Goal: Information Seeking & Learning: Learn about a topic

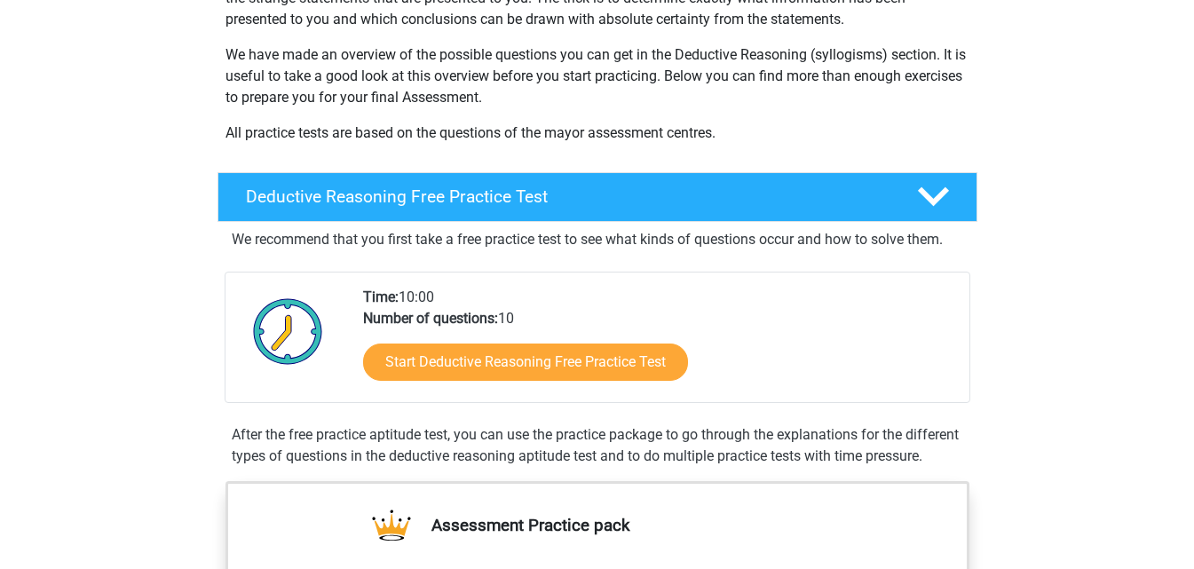
scroll to position [266, 0]
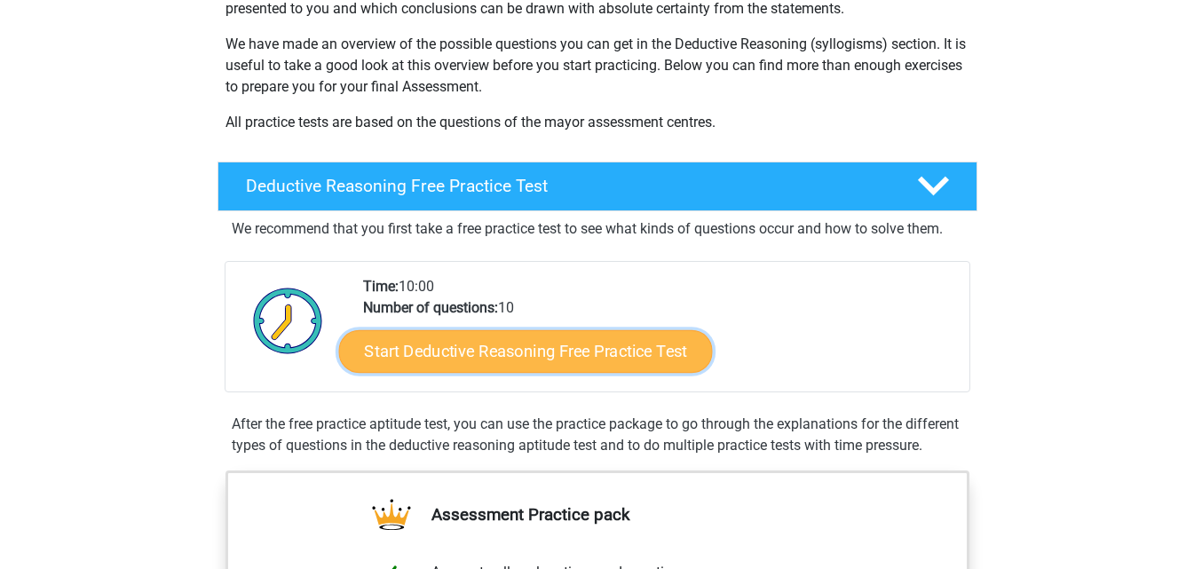
click at [507, 343] on link "Start Deductive Reasoning Free Practice Test" at bounding box center [525, 350] width 374 height 43
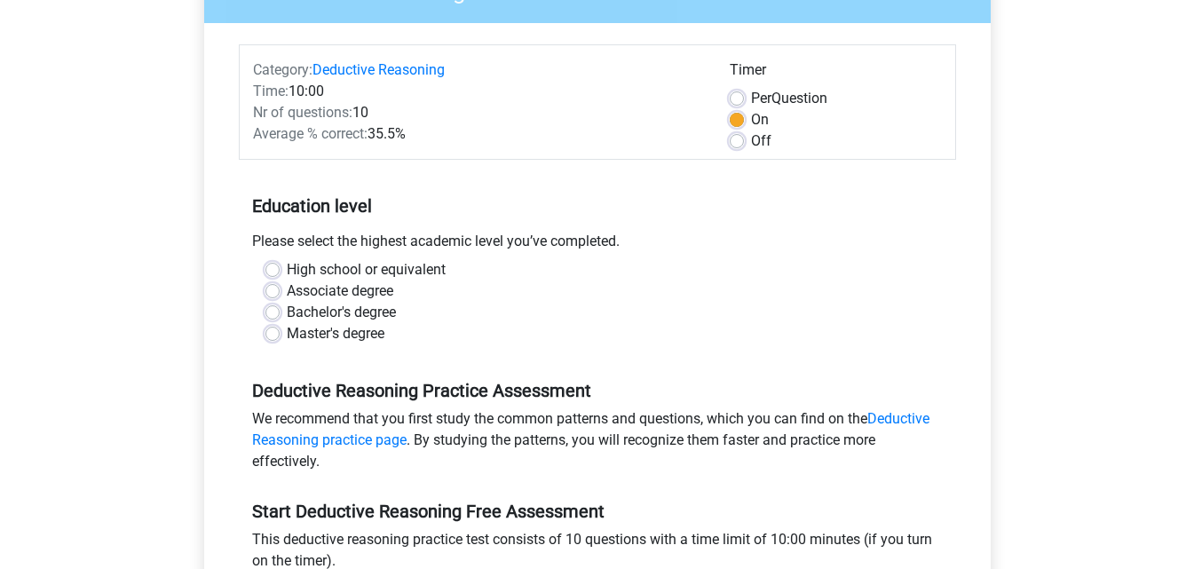
scroll to position [355, 0]
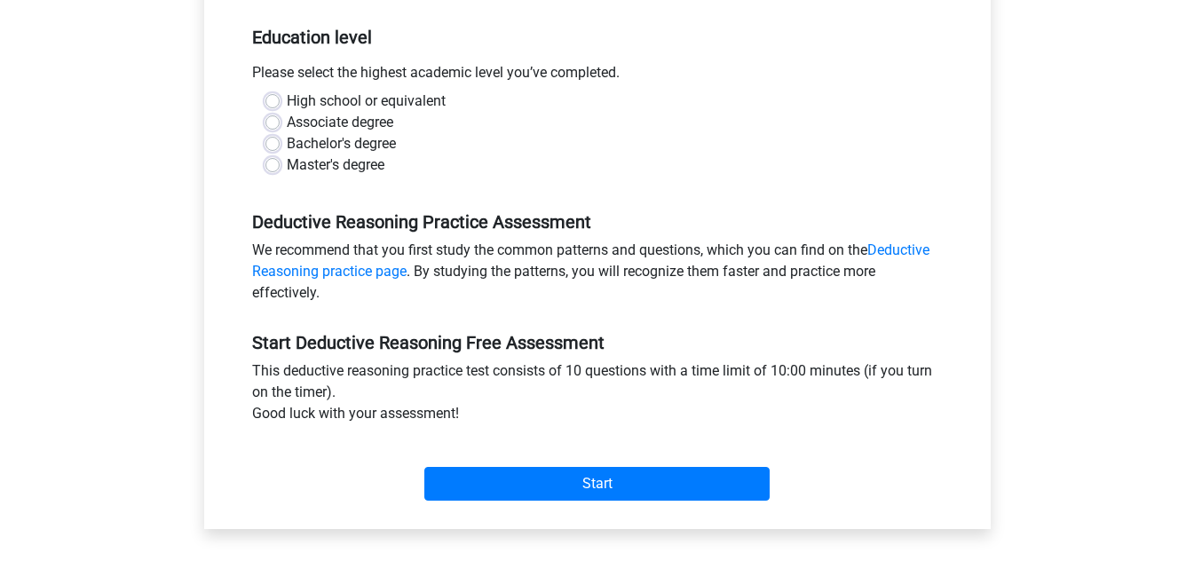
click at [287, 143] on label "Bachelor's degree" at bounding box center [341, 143] width 109 height 21
click at [278, 143] on input "Bachelor's degree" at bounding box center [272, 142] width 14 height 18
radio input "true"
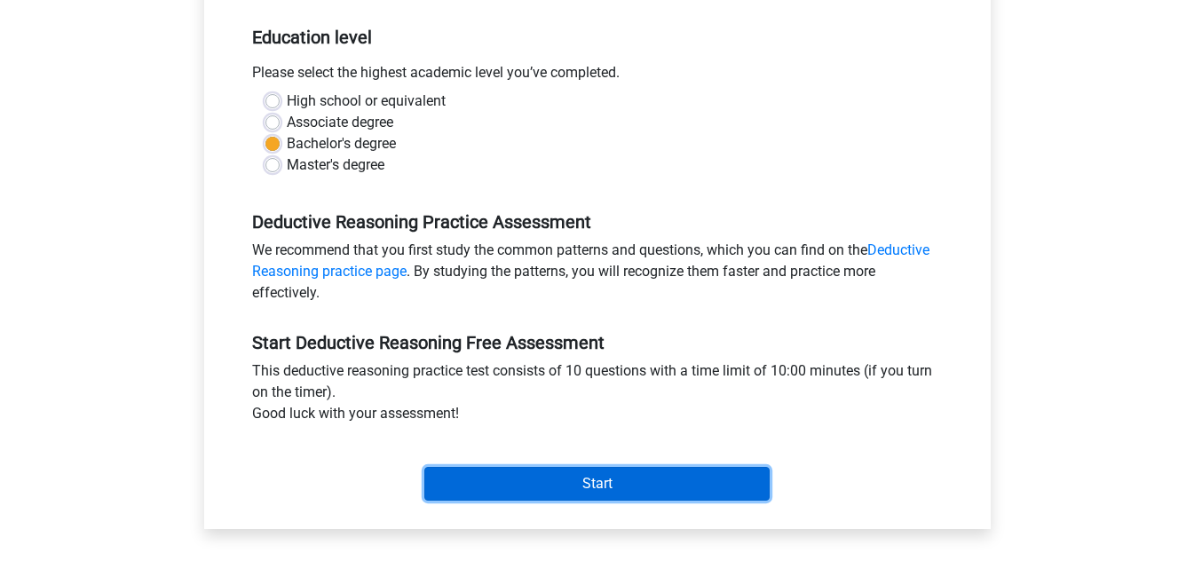
click at [589, 476] on input "Start" at bounding box center [596, 484] width 345 height 34
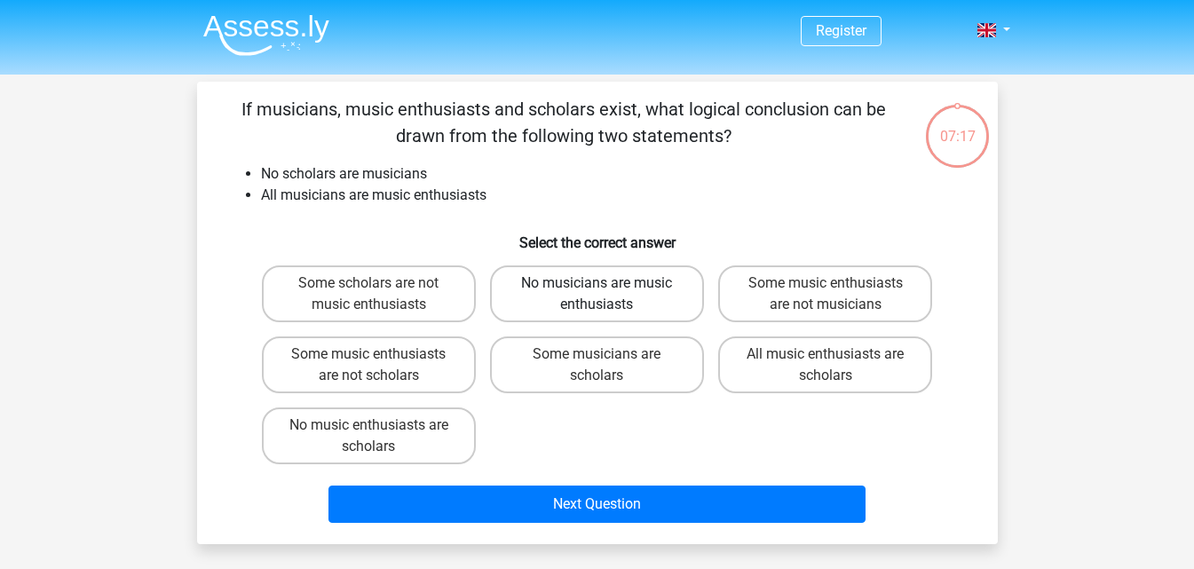
click at [587, 304] on label "No musicians are music enthusiasts" at bounding box center [597, 293] width 214 height 57
click at [597, 295] on input "No musicians are music enthusiasts" at bounding box center [603, 289] width 12 height 12
radio input "true"
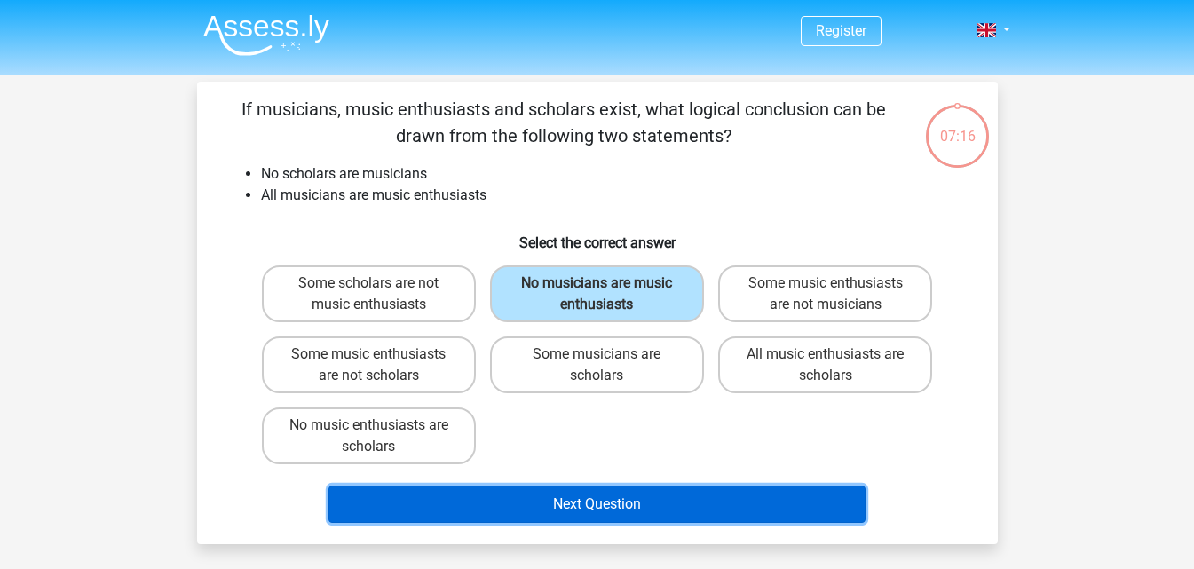
click at [536, 503] on button "Next Question" at bounding box center [596, 504] width 537 height 37
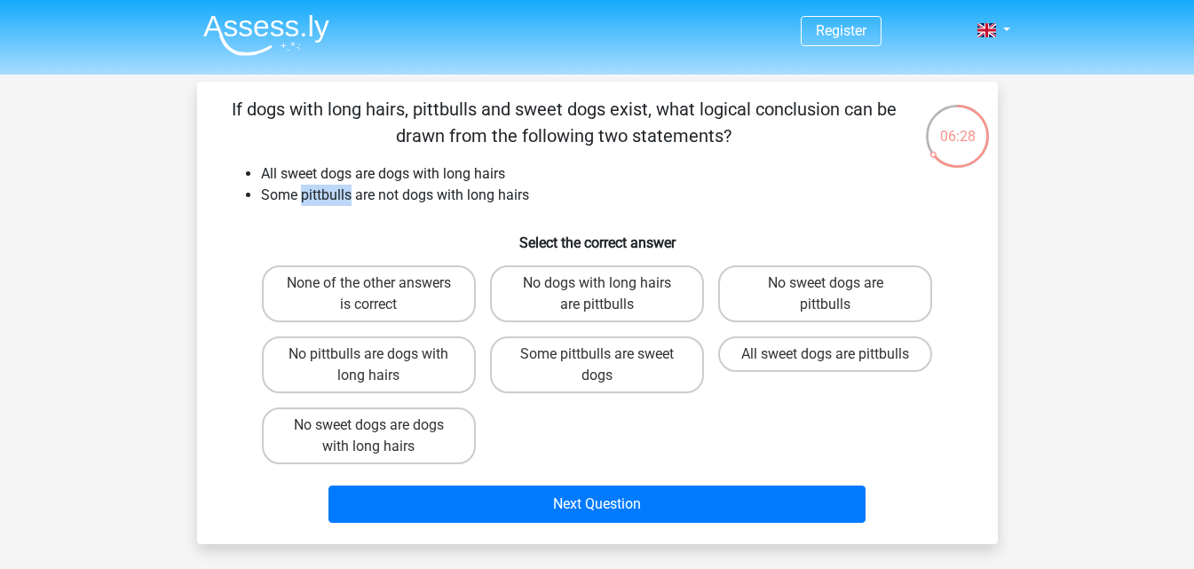
drag, startPoint x: 299, startPoint y: 194, endPoint x: 361, endPoint y: 204, distance: 62.9
click at [351, 196] on li "Some pittbulls are not dogs with long hairs" at bounding box center [615, 195] width 708 height 21
copy li "pittbulls"
click at [772, 194] on li "Some pittbulls are not dogs with long hairs" at bounding box center [615, 195] width 708 height 21
click at [593, 361] on label "Some pittbulls are sweet dogs" at bounding box center [597, 364] width 214 height 57
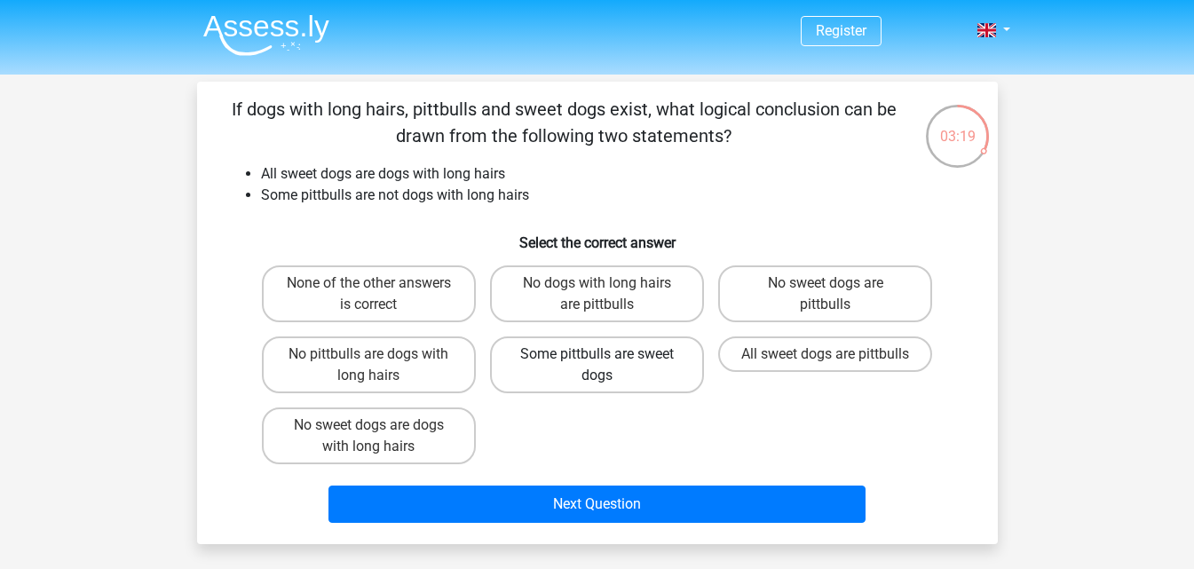
click at [597, 361] on input "Some pittbulls are sweet dogs" at bounding box center [603, 360] width 12 height 12
radio input "true"
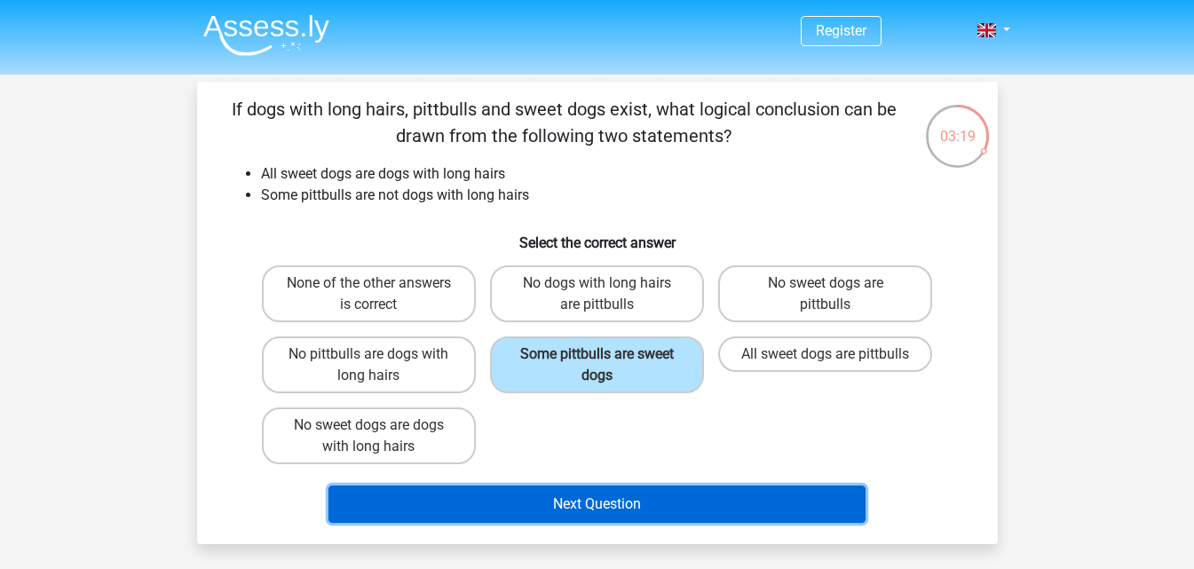
click at [541, 510] on button "Next Question" at bounding box center [596, 504] width 537 height 37
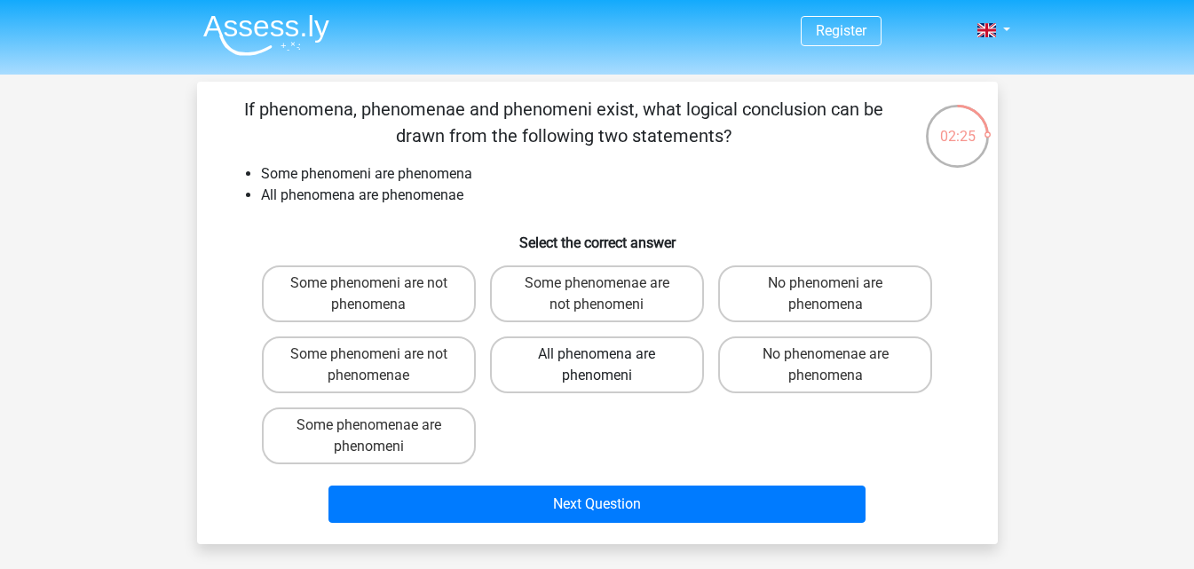
click at [581, 374] on label "All phenomena are phenomeni" at bounding box center [597, 364] width 214 height 57
click at [597, 366] on input "All phenomena are phenomeni" at bounding box center [603, 360] width 12 height 12
radio input "true"
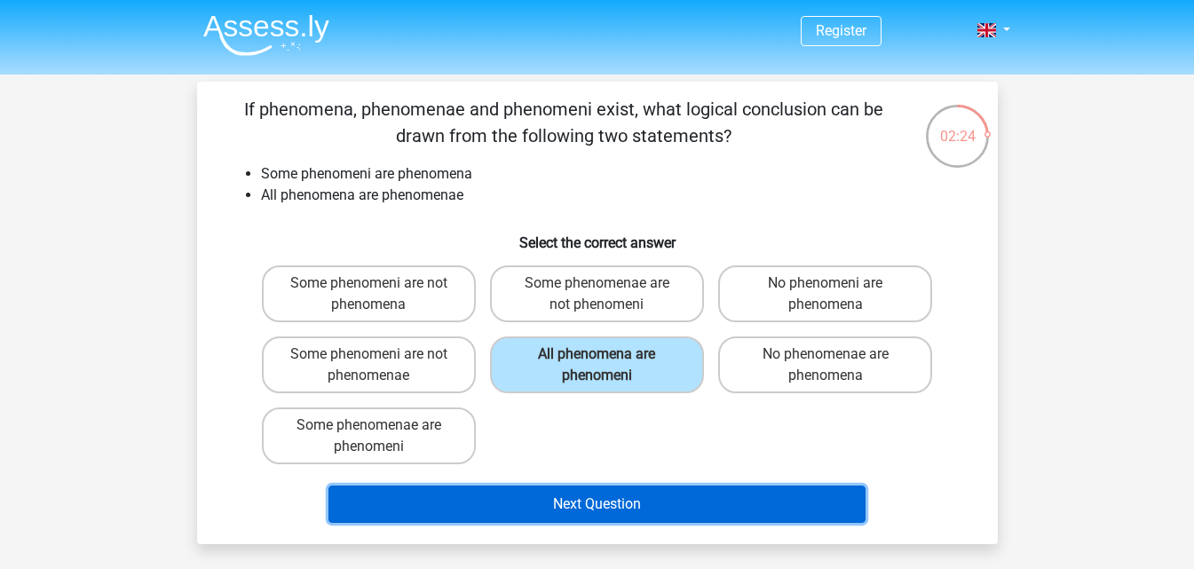
click at [621, 505] on button "Next Question" at bounding box center [596, 504] width 537 height 37
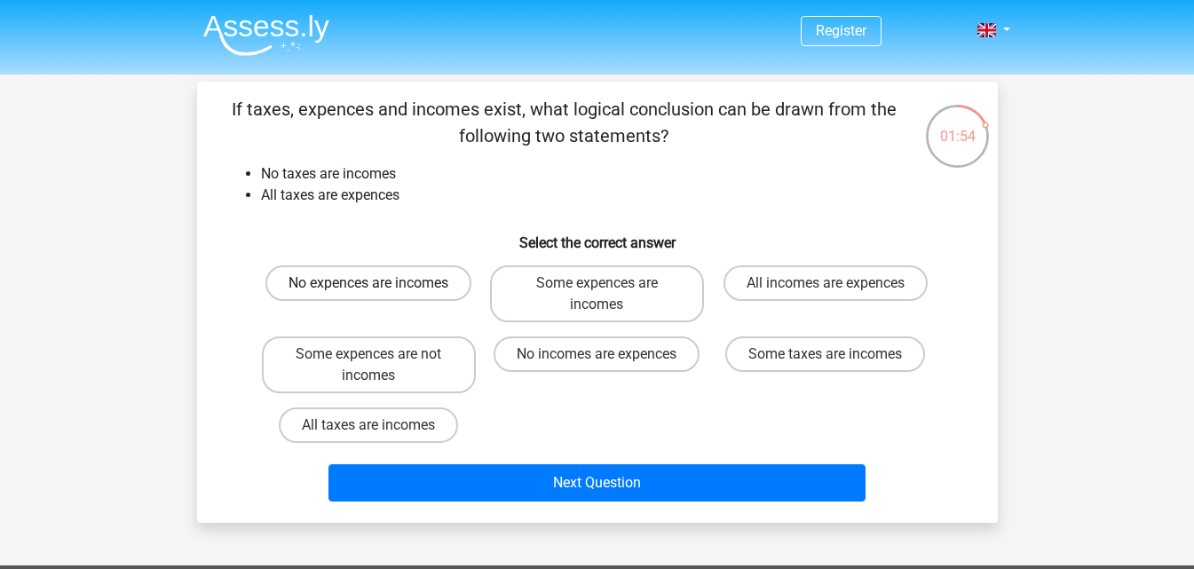
click at [387, 295] on label "No expences are incomes" at bounding box center [368, 283] width 206 height 36
click at [380, 295] on input "No expences are incomes" at bounding box center [374, 289] width 12 height 12
radio input "true"
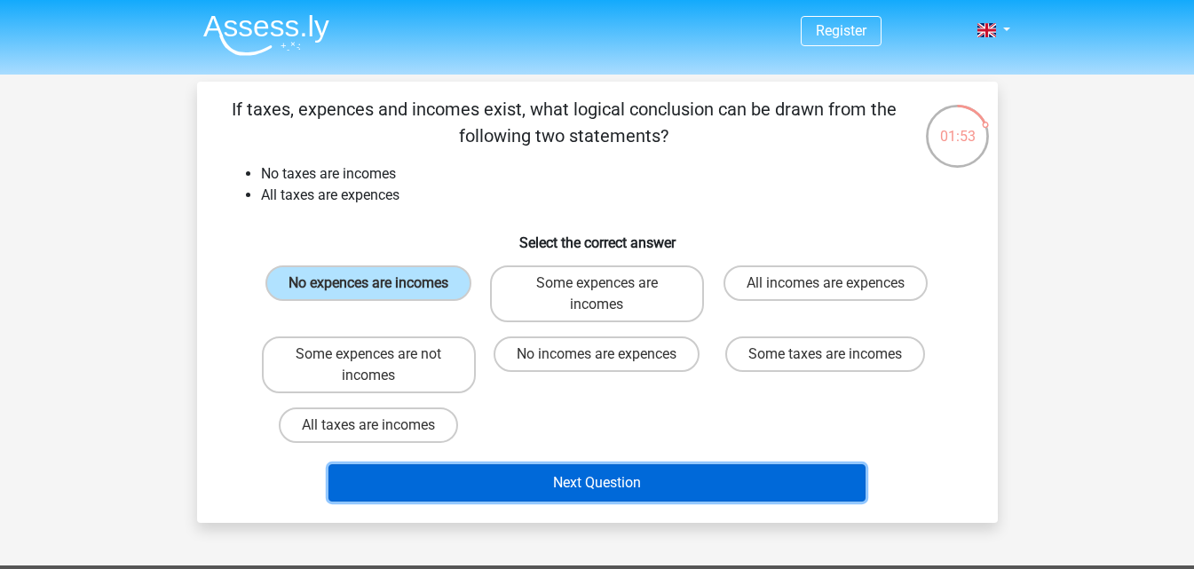
click at [526, 478] on button "Next Question" at bounding box center [596, 482] width 537 height 37
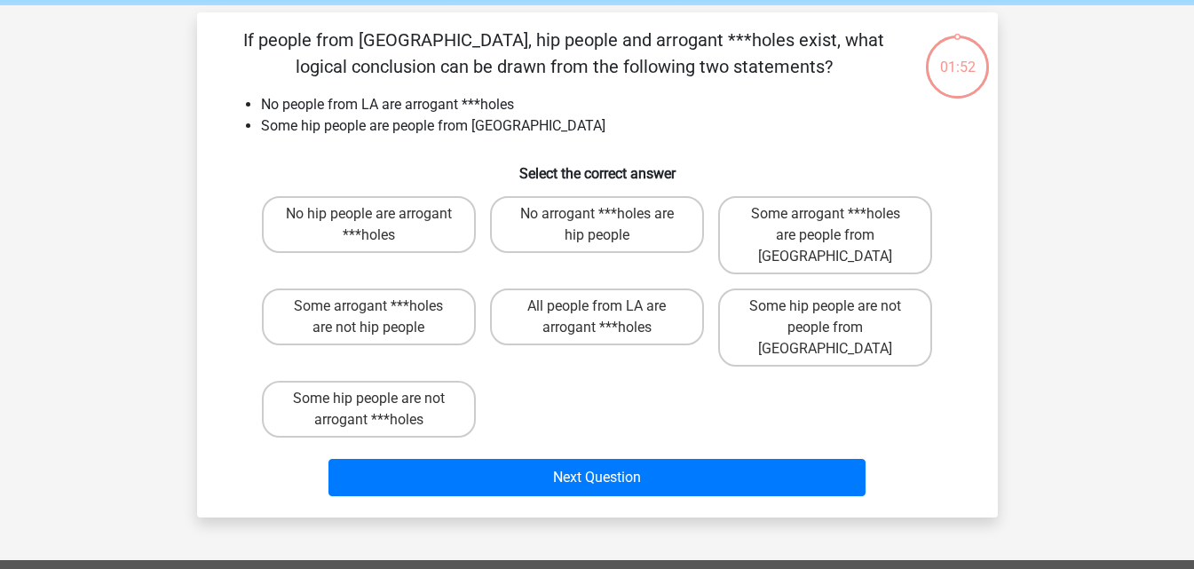
scroll to position [82, 0]
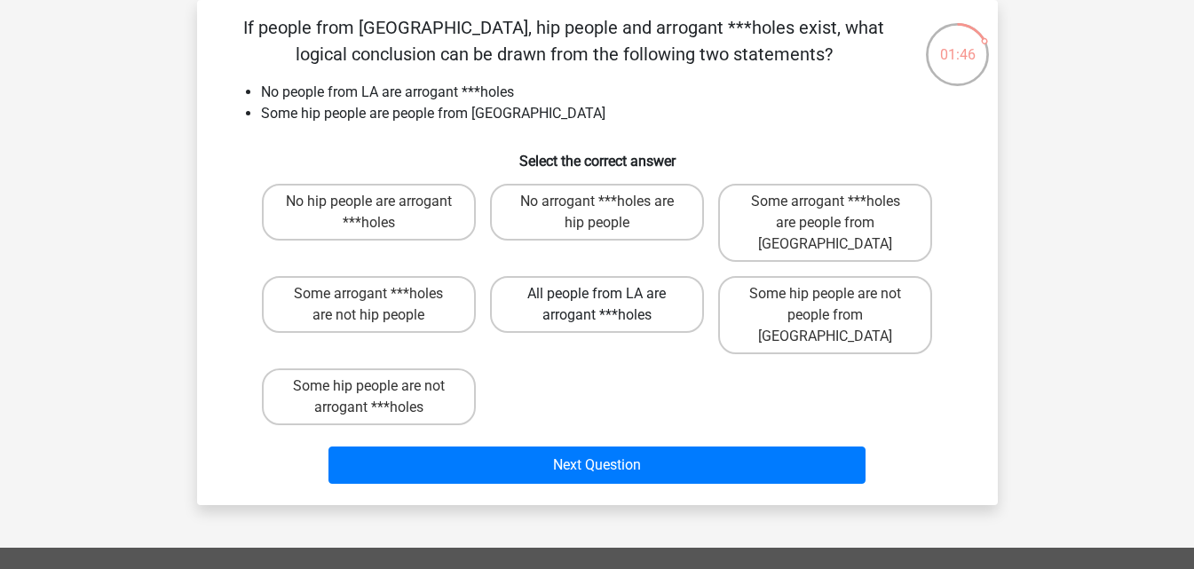
drag, startPoint x: 626, startPoint y: 277, endPoint x: 620, endPoint y: 301, distance: 24.8
click at [626, 281] on label "All people from LA are arrogant ***holes" at bounding box center [597, 304] width 214 height 57
click at [608, 294] on input "All people from LA are arrogant ***holes" at bounding box center [603, 300] width 12 height 12
radio input "true"
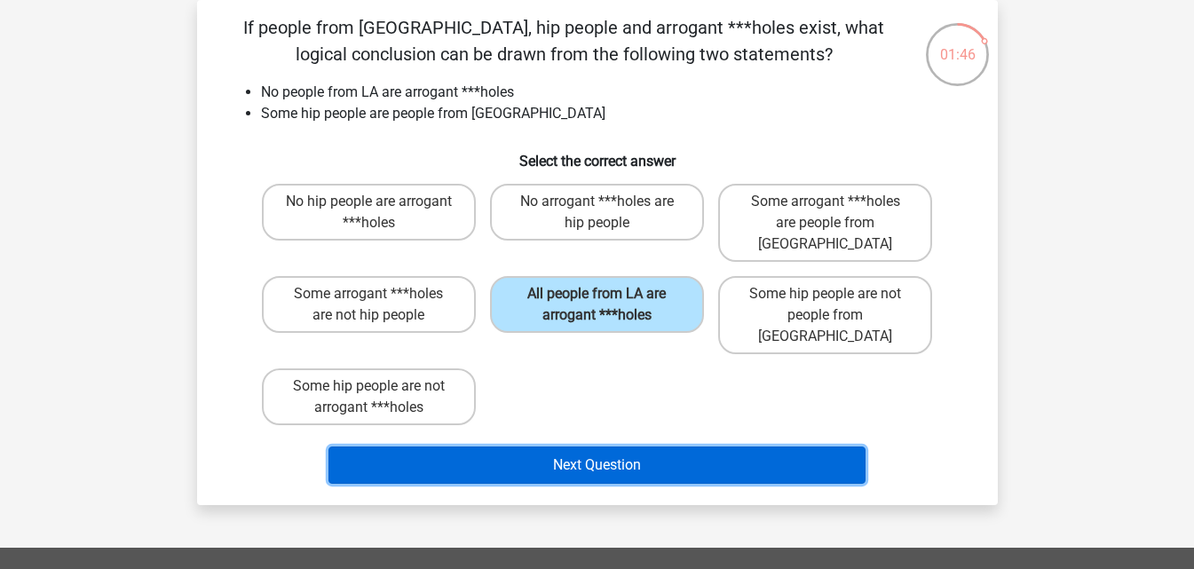
click at [563, 447] on button "Next Question" at bounding box center [596, 465] width 537 height 37
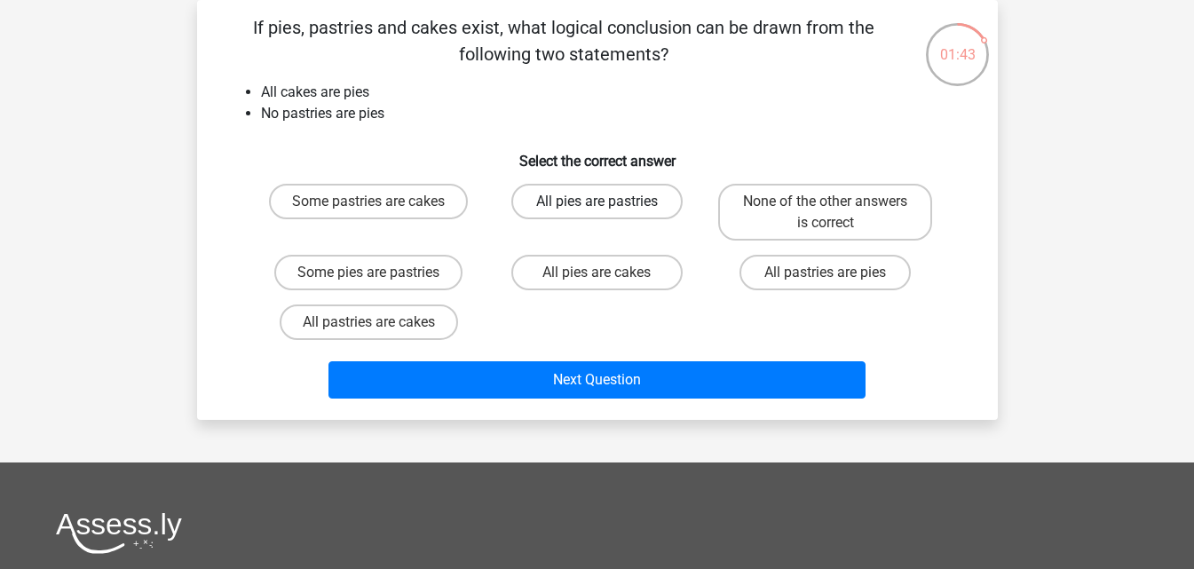
scroll to position [0, 0]
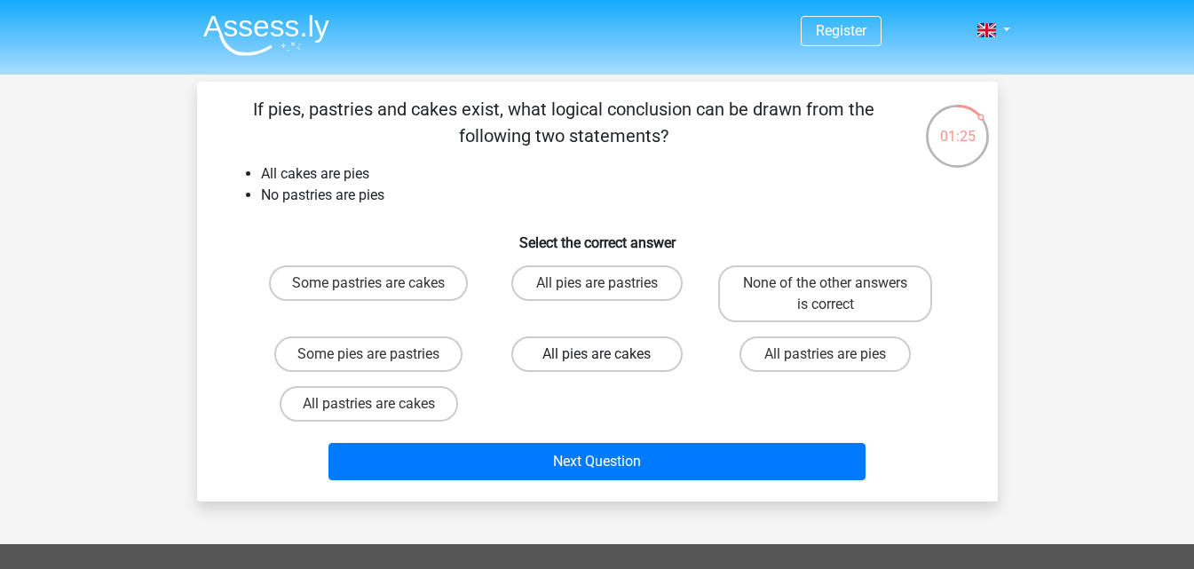
click at [579, 360] on label "All pies are cakes" at bounding box center [596, 354] width 171 height 36
click at [597, 360] on input "All pies are cakes" at bounding box center [603, 360] width 12 height 12
radio input "true"
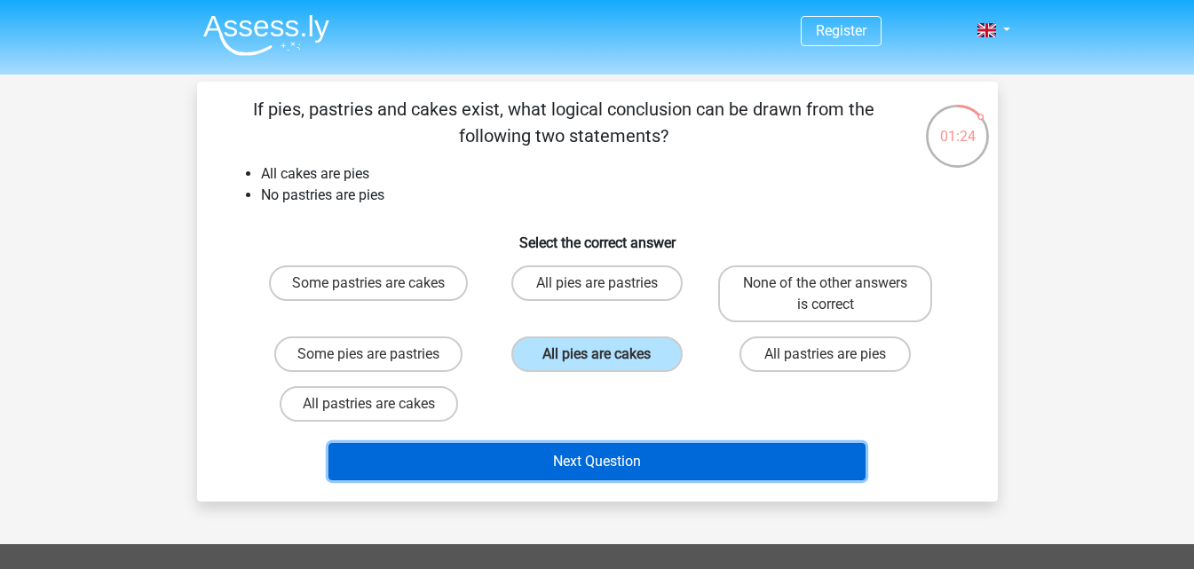
click at [553, 464] on button "Next Question" at bounding box center [596, 461] width 537 height 37
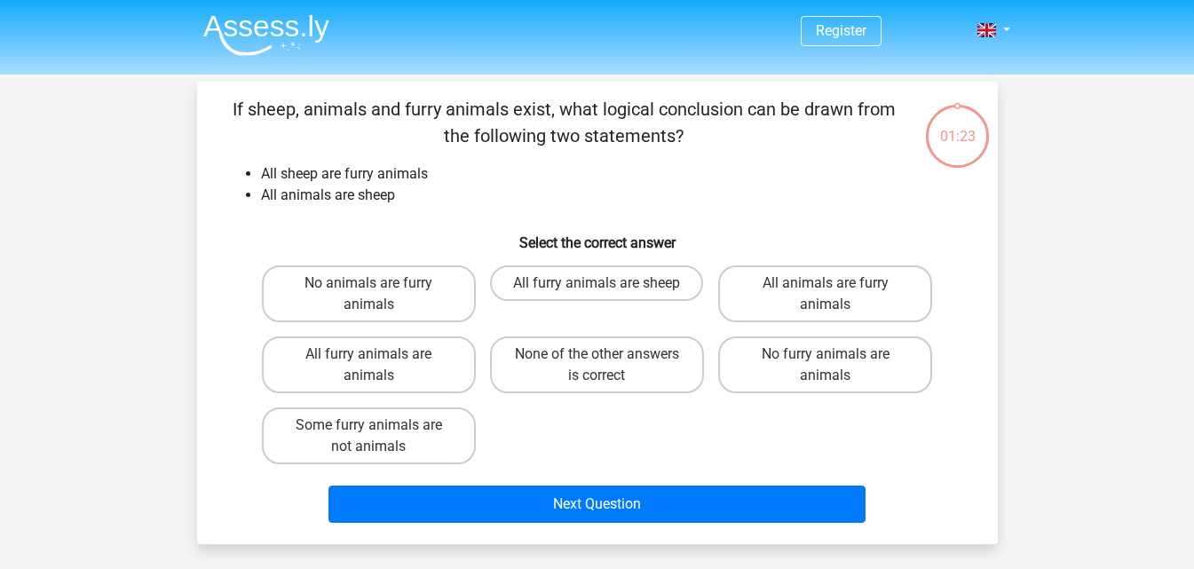
scroll to position [82, 0]
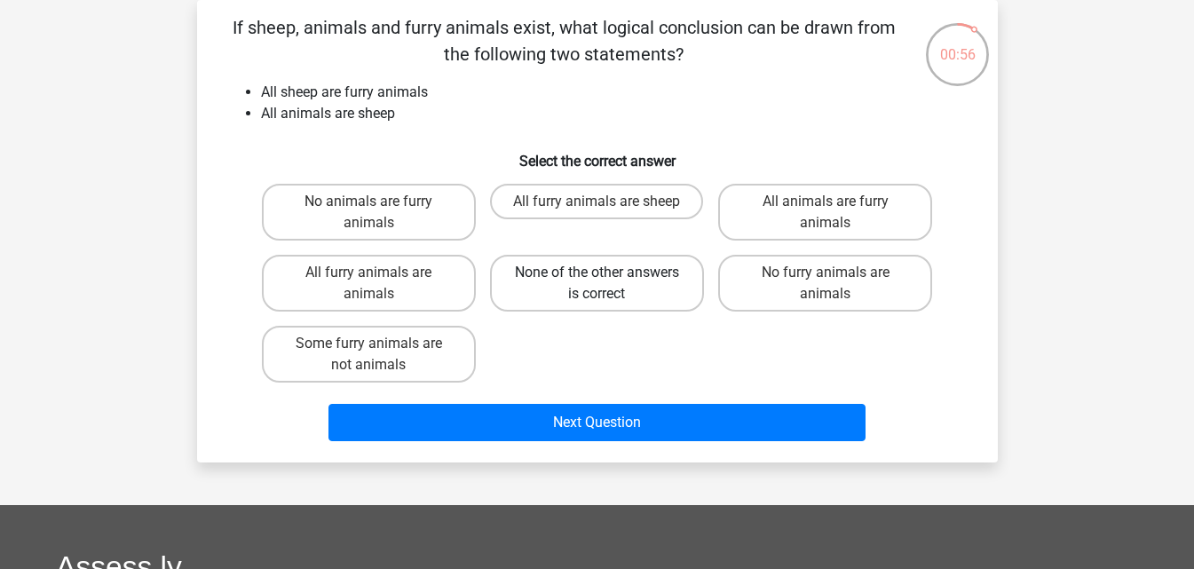
drag, startPoint x: 561, startPoint y: 208, endPoint x: 563, endPoint y: 304, distance: 96.8
click at [560, 209] on label "All furry animals are sheep" at bounding box center [596, 202] width 213 height 36
click at [597, 209] on input "All furry animals are sheep" at bounding box center [603, 208] width 12 height 12
radio input "true"
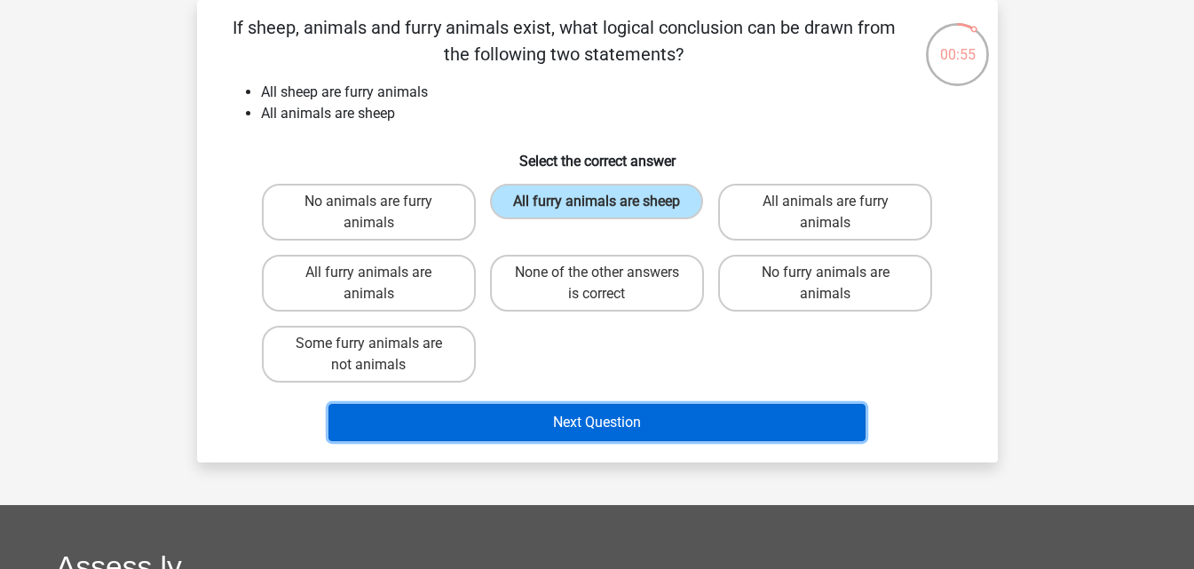
click at [550, 421] on button "Next Question" at bounding box center [596, 422] width 537 height 37
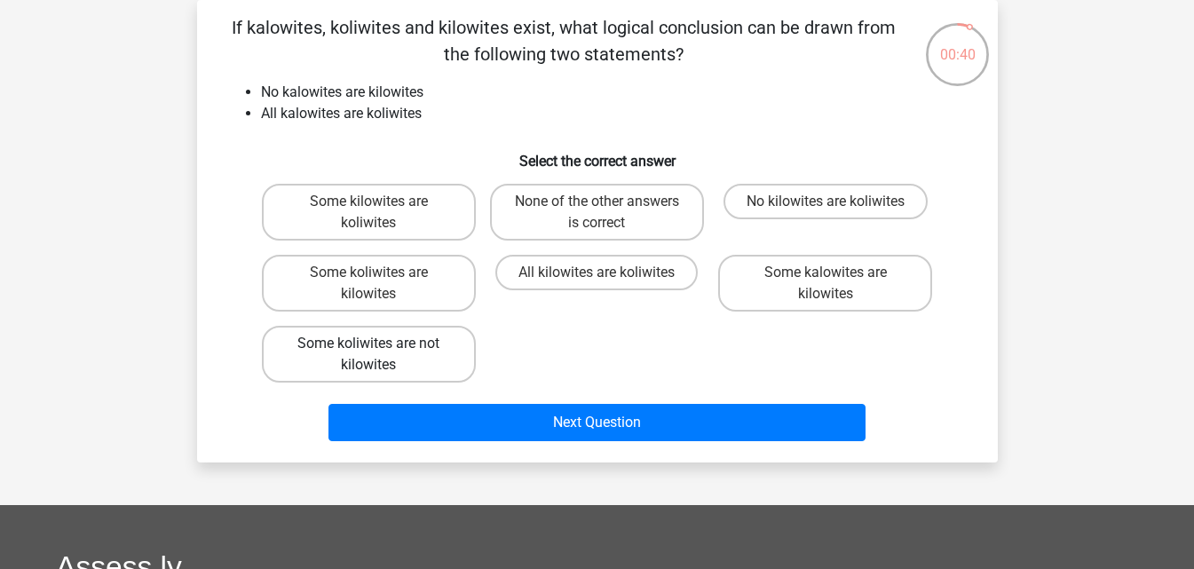
click at [393, 368] on label "Some koliwites are not kilowites" at bounding box center [369, 354] width 214 height 57
click at [380, 355] on input "Some koliwites are not kilowites" at bounding box center [374, 350] width 12 height 12
radio input "true"
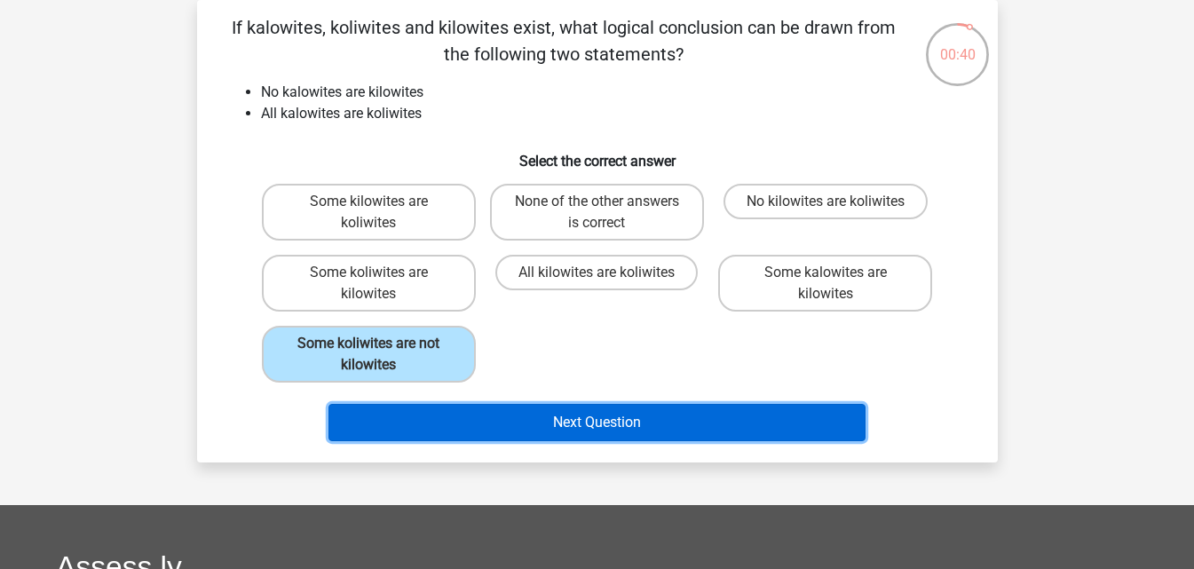
click at [517, 426] on button "Next Question" at bounding box center [596, 422] width 537 height 37
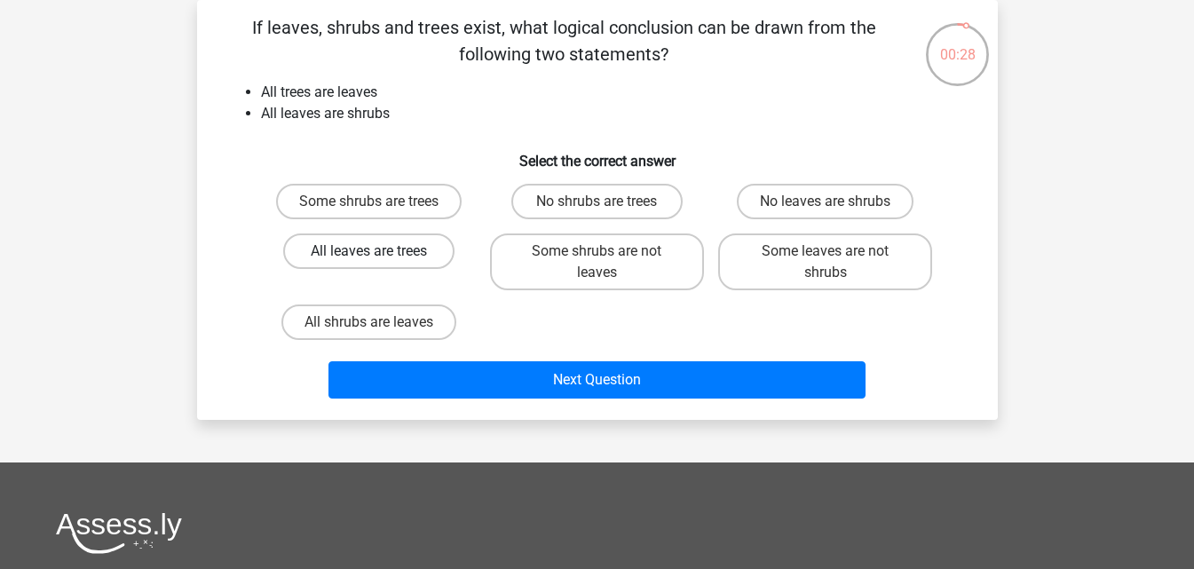
click at [351, 250] on label "All leaves are trees" at bounding box center [368, 251] width 171 height 36
click at [368, 251] on input "All leaves are trees" at bounding box center [374, 257] width 12 height 12
radio input "true"
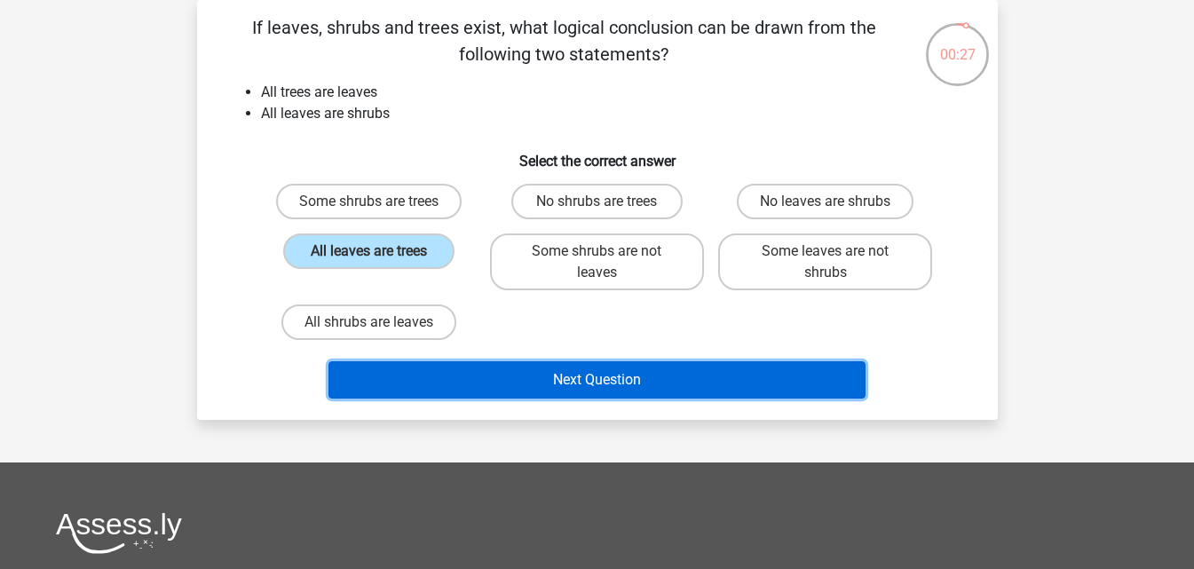
click at [552, 375] on button "Next Question" at bounding box center [596, 379] width 537 height 37
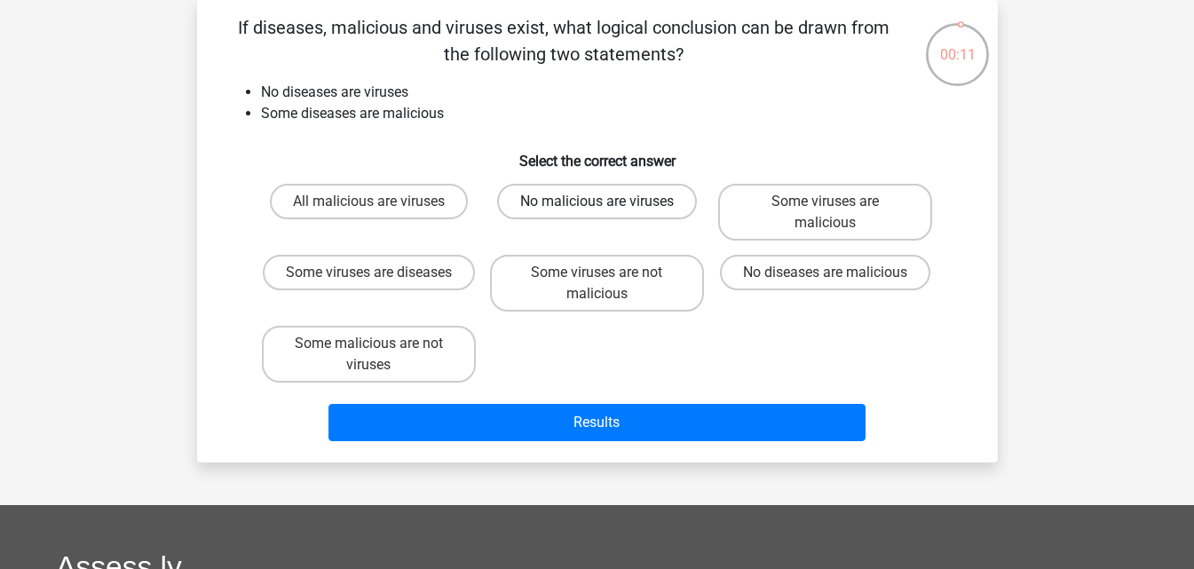
click at [587, 208] on label "No malicious are viruses" at bounding box center [597, 202] width 200 height 36
click at [597, 208] on input "No malicious are viruses" at bounding box center [603, 208] width 12 height 12
radio input "true"
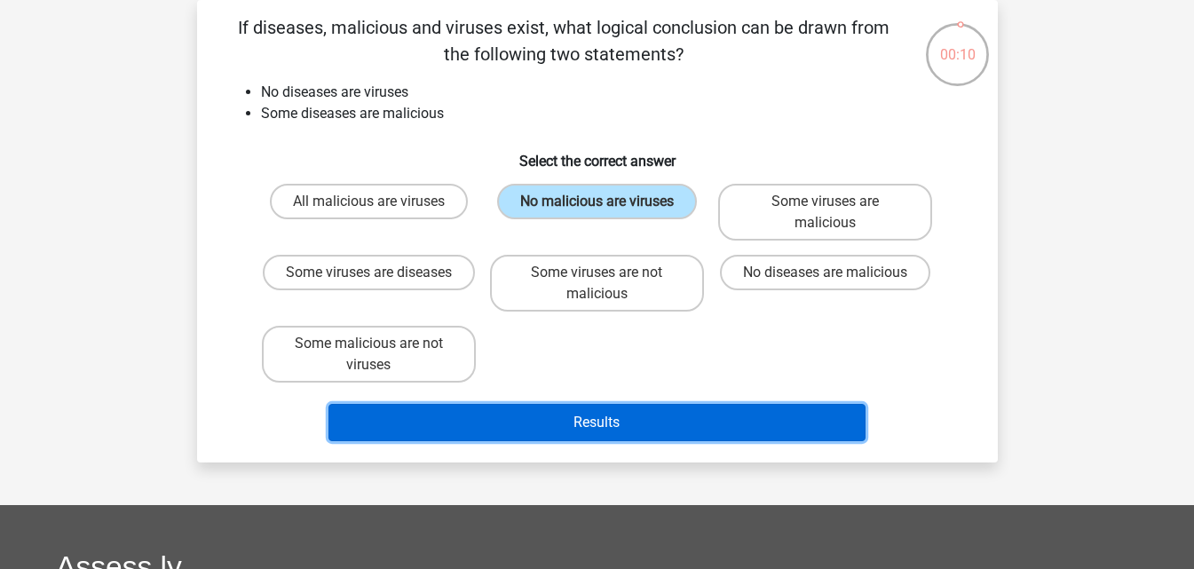
click at [558, 422] on button "Results" at bounding box center [596, 422] width 537 height 37
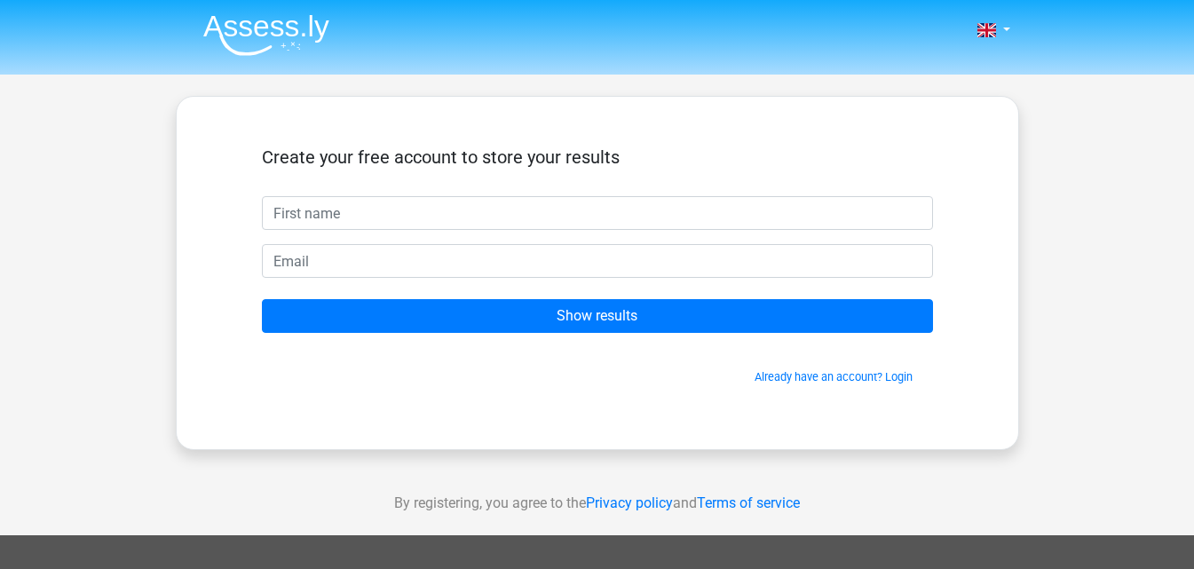
click at [306, 211] on input "text" at bounding box center [597, 213] width 671 height 34
type input "m"
type input "moe thida"
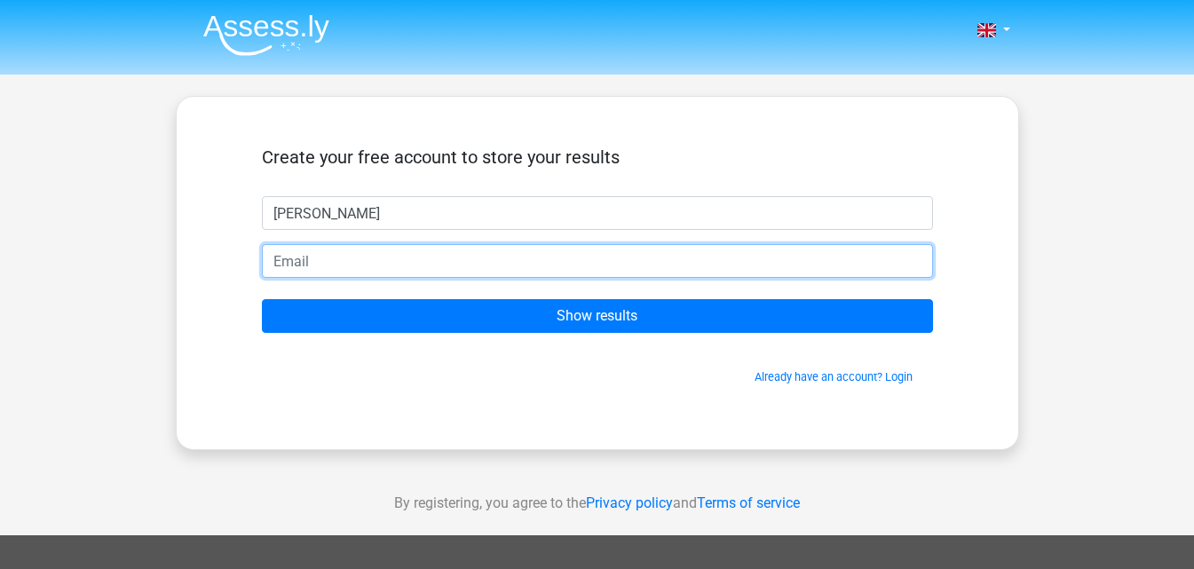
click at [307, 254] on input "email" at bounding box center [597, 261] width 671 height 34
type input "moethida74@gmail.com"
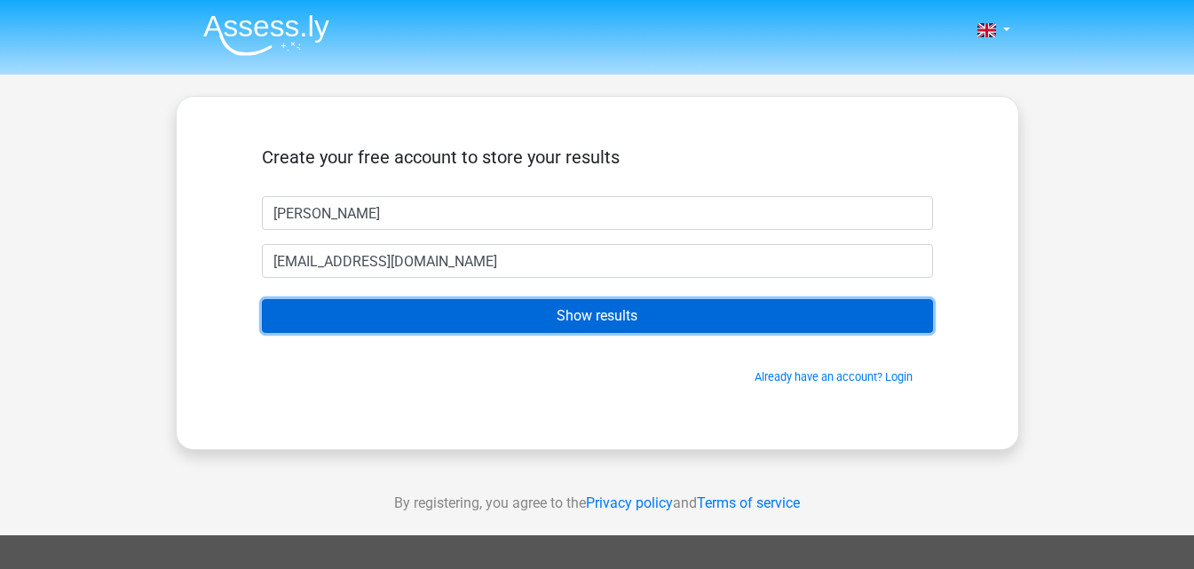
click at [433, 320] on input "Show results" at bounding box center [597, 316] width 671 height 34
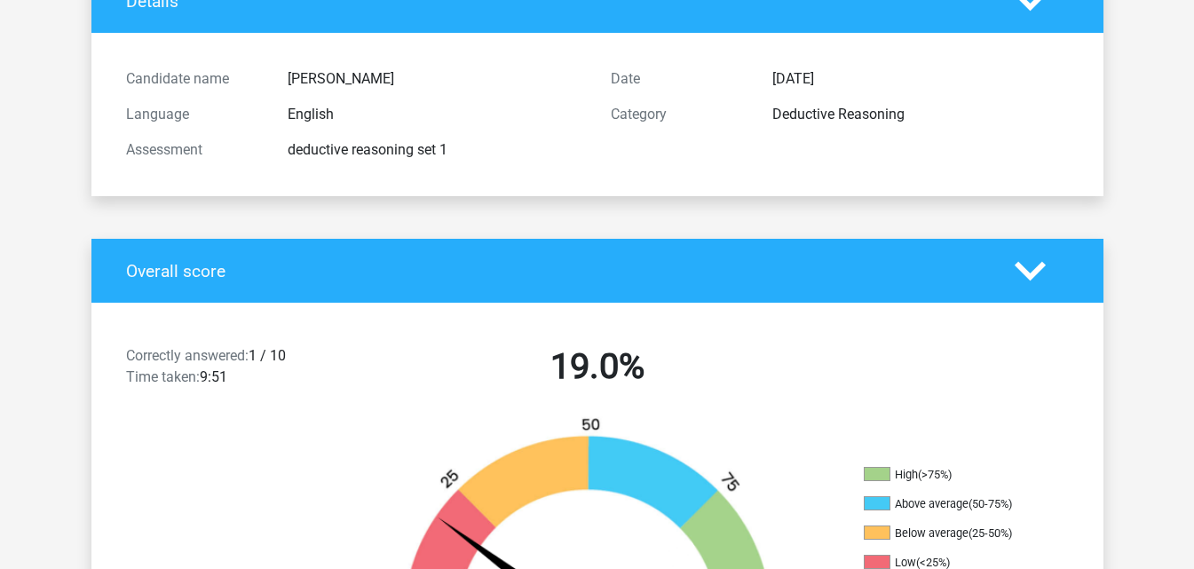
scroll to position [266, 0]
